Goal: Information Seeking & Learning: Learn about a topic

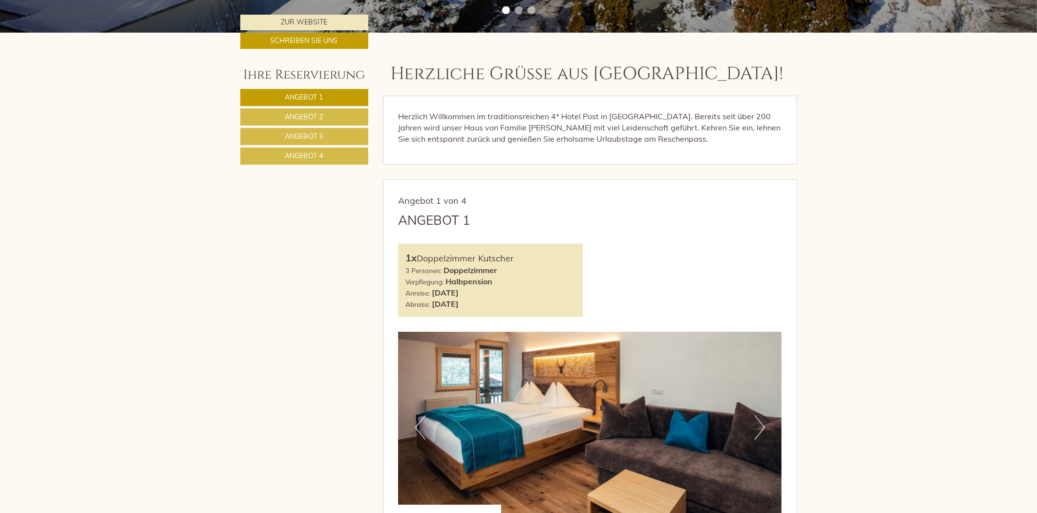
scroll to position [543, 0]
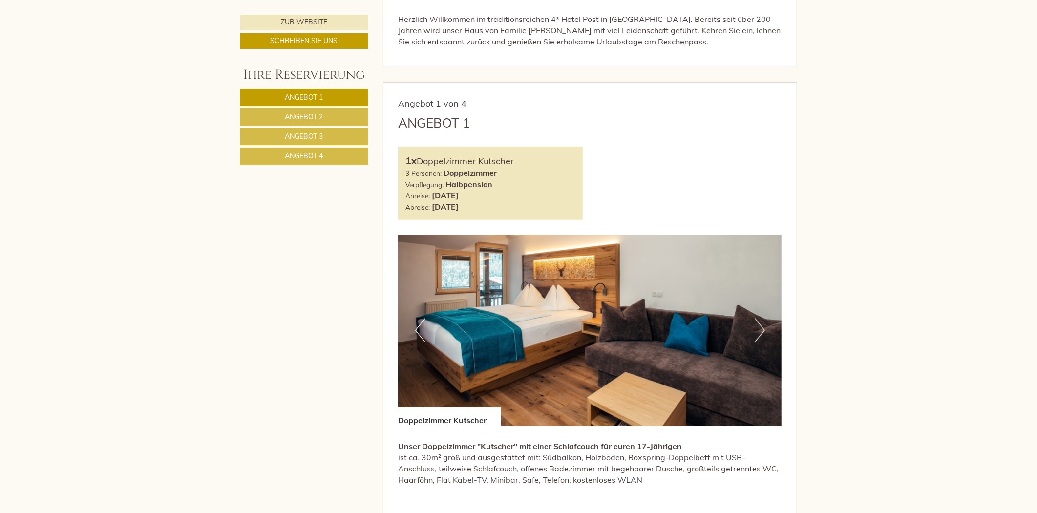
click at [339, 119] on link "Angebot 2" at bounding box center [304, 116] width 128 height 17
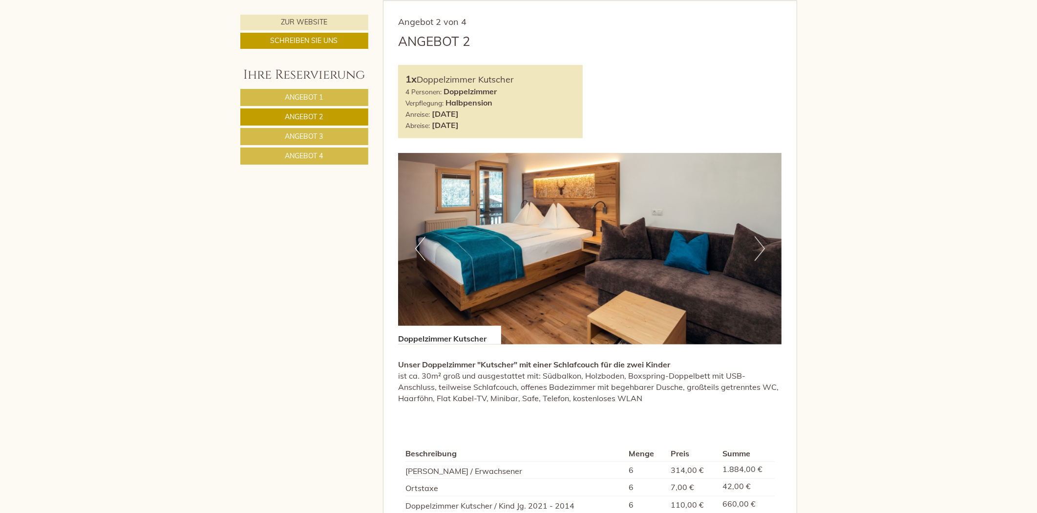
click at [338, 136] on link "Angebot 3" at bounding box center [304, 136] width 128 height 17
click at [338, 158] on link "Angebot 4" at bounding box center [304, 156] width 128 height 17
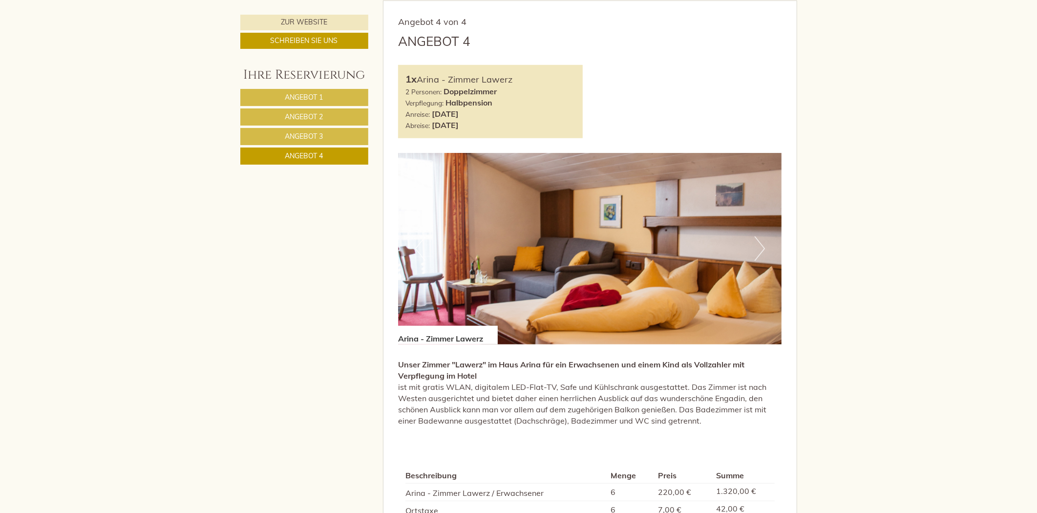
click at [337, 127] on nav "Angebot 1 Angebot 2 Angebot 3 Angebot 4" at bounding box center [305, 127] width 131 height 76
click at [337, 129] on link "Angebot 3" at bounding box center [304, 136] width 128 height 17
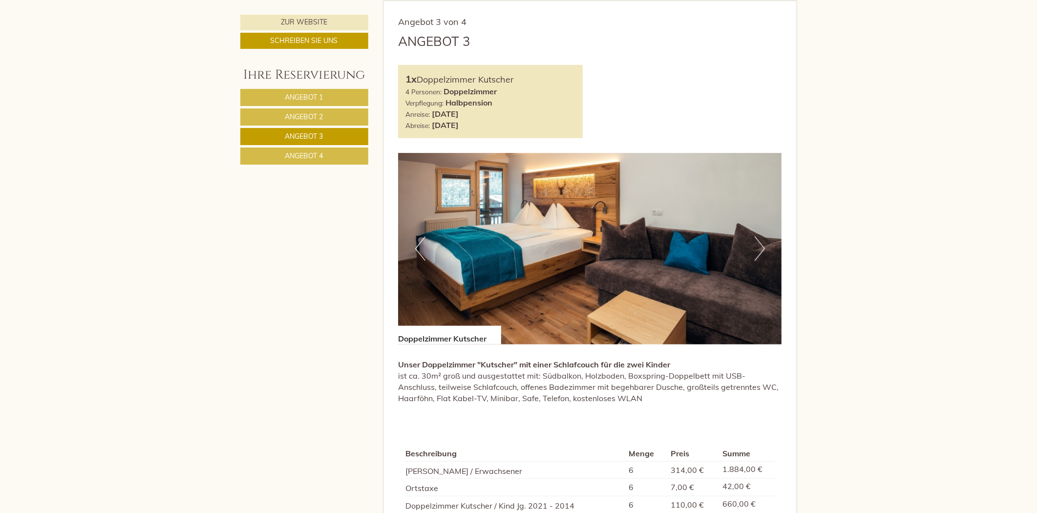
click at [337, 114] on link "Angebot 2" at bounding box center [304, 116] width 128 height 17
click at [337, 100] on link "Angebot 1" at bounding box center [304, 97] width 128 height 17
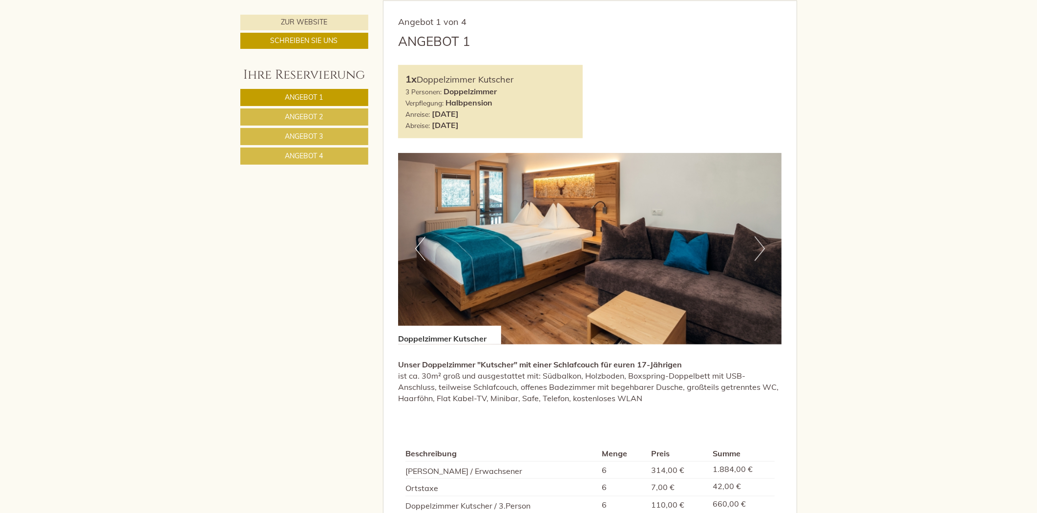
click at [337, 96] on link "Angebot 1" at bounding box center [304, 97] width 128 height 17
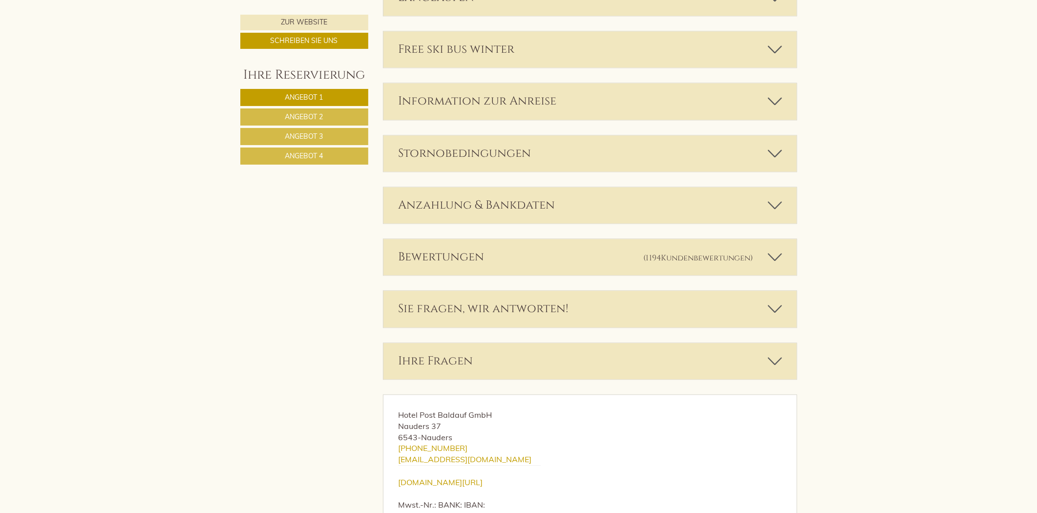
scroll to position [1845, 0]
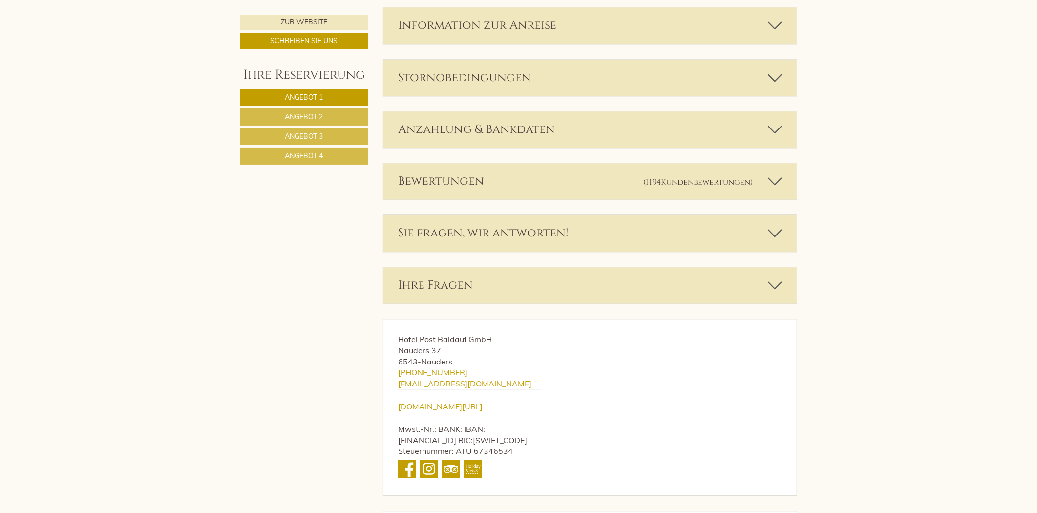
click at [546, 188] on div "Bewertungen (1194 Kundenbewertungen )" at bounding box center [589, 181] width 413 height 36
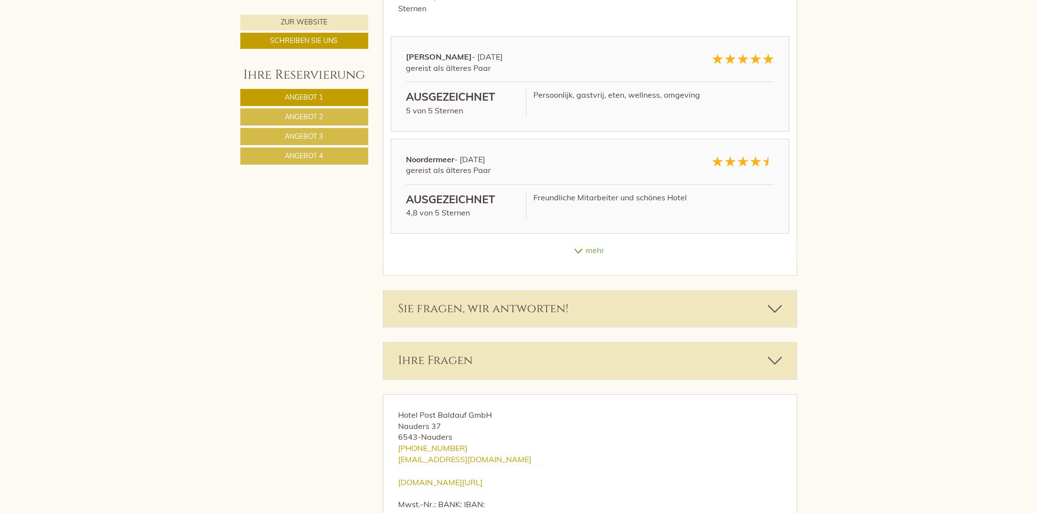
scroll to position [2116, 0]
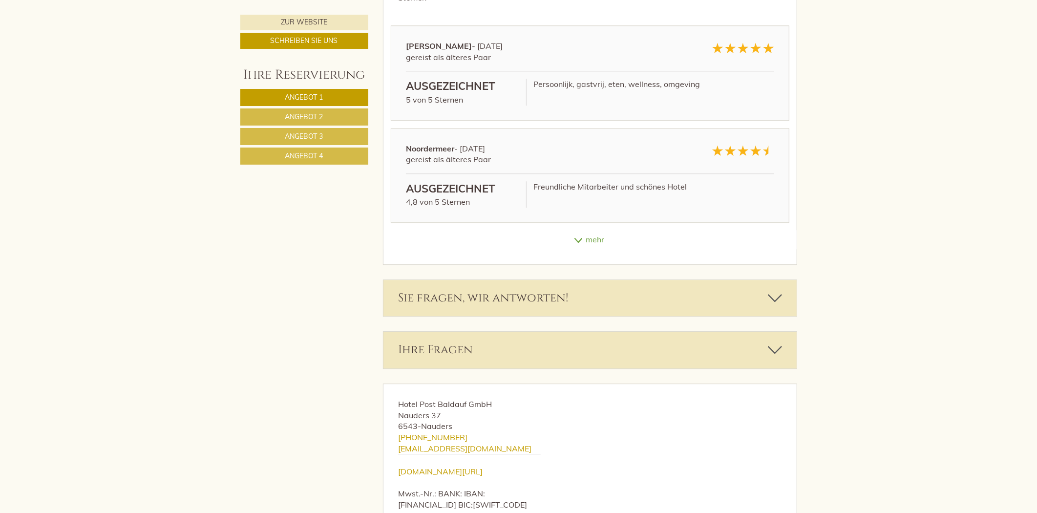
click at [575, 240] on div "mehr" at bounding box center [589, 239] width 413 height 19
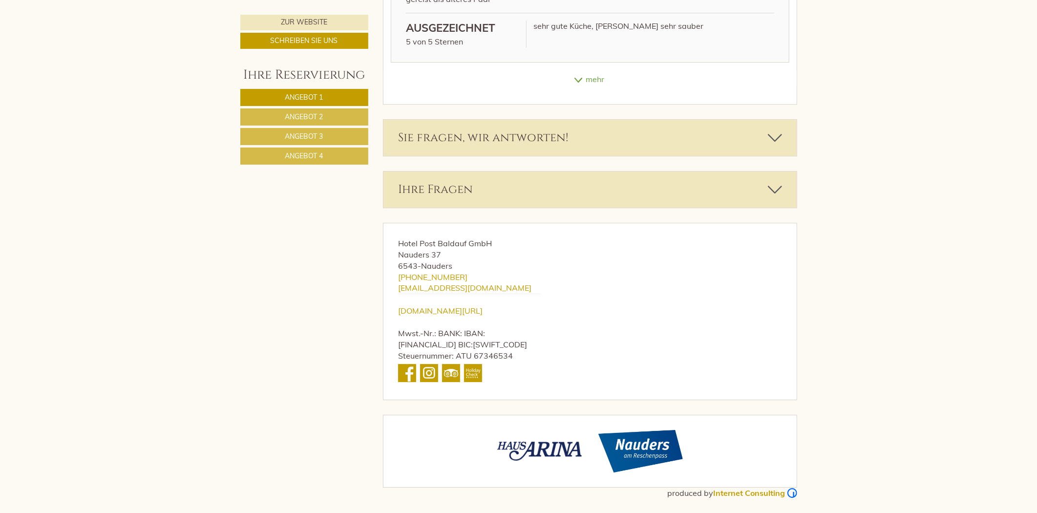
scroll to position [2486, 0]
